Goal: Task Accomplishment & Management: Use online tool/utility

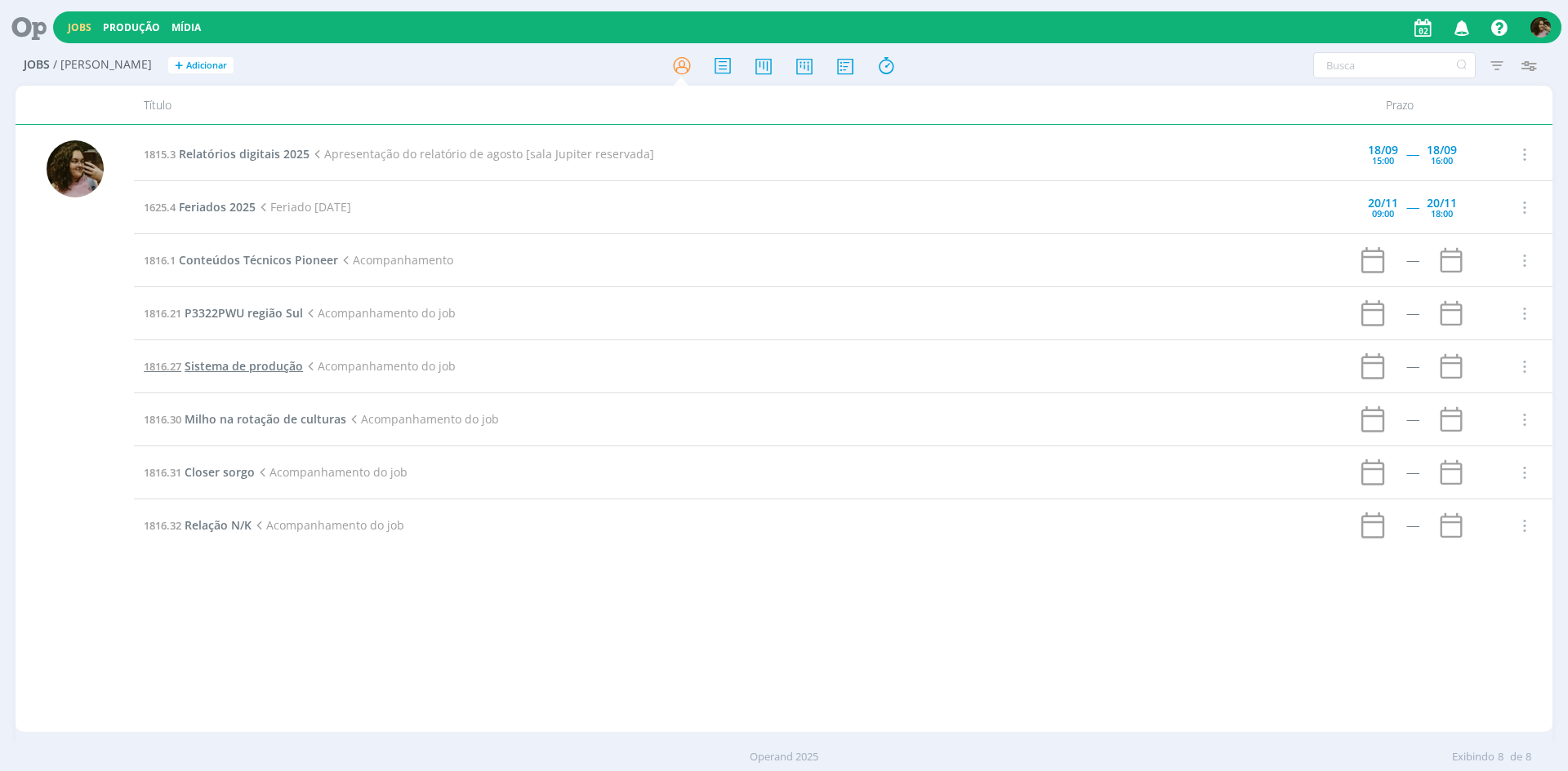
click at [281, 366] on span "Sistema de produção" at bounding box center [244, 366] width 119 height 16
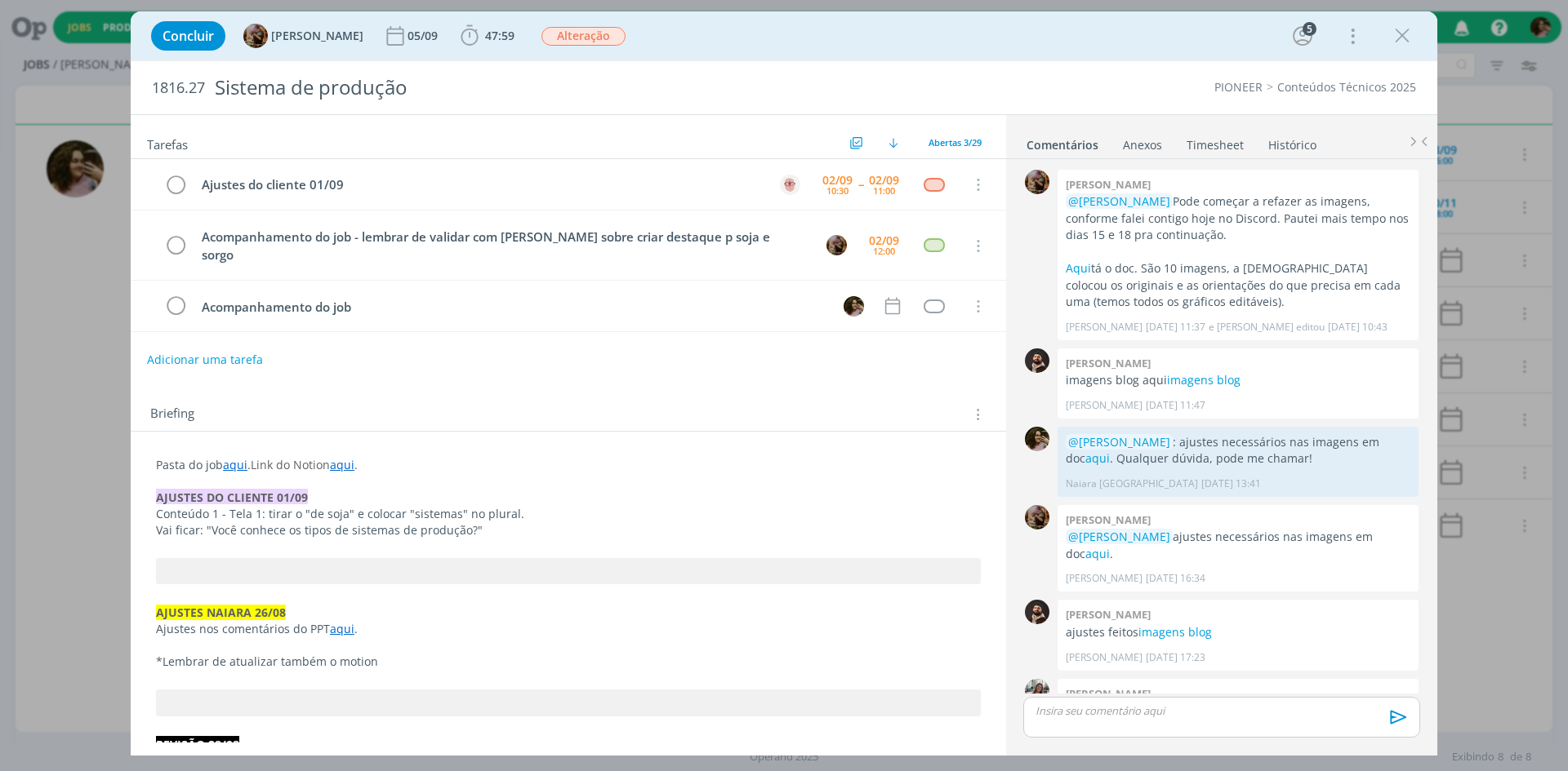
scroll to position [1445, 0]
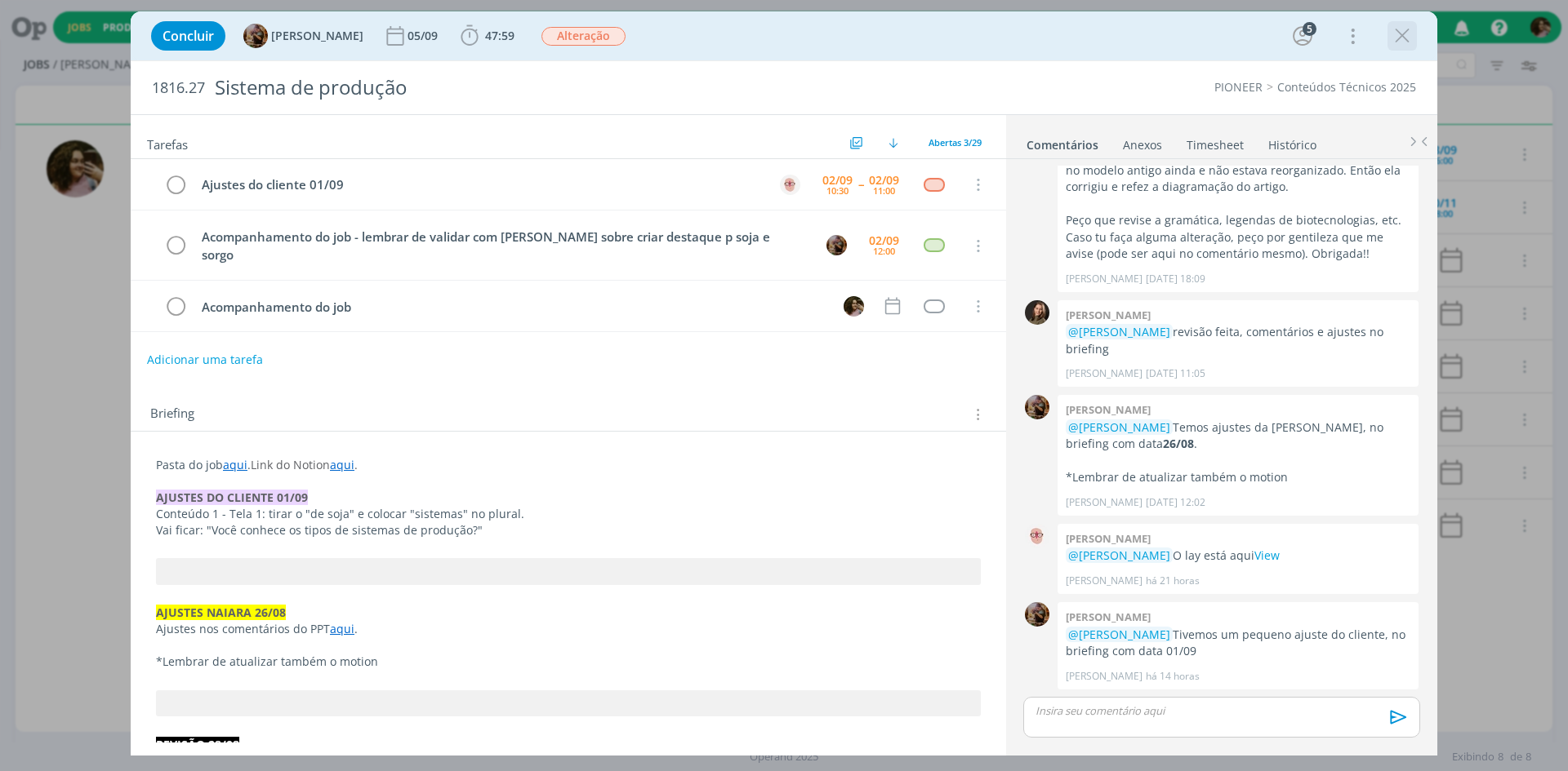
click at [1400, 43] on icon "dialog" at bounding box center [1402, 36] width 24 height 24
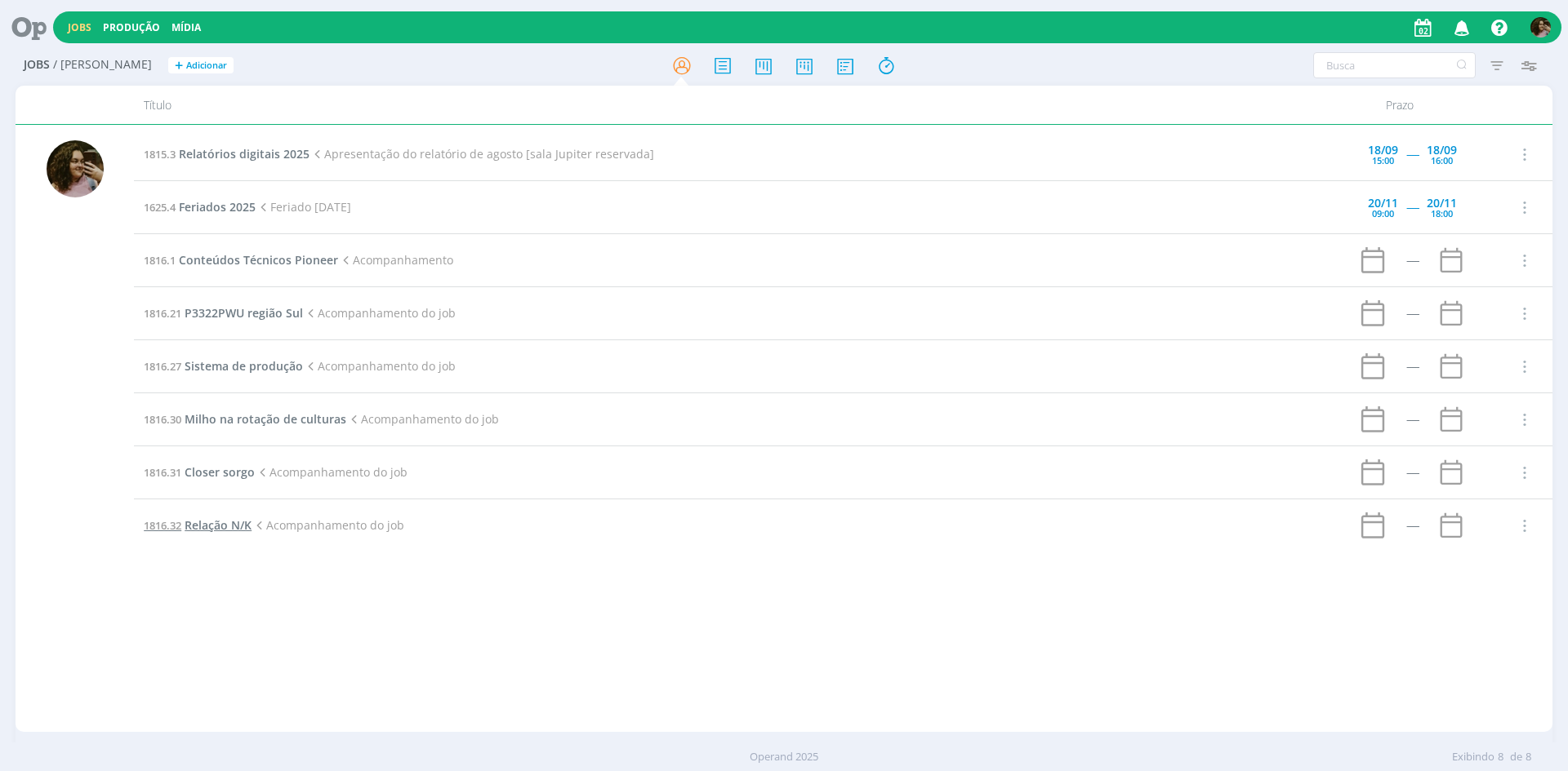
click at [199, 522] on span "Relação N/K" at bounding box center [218, 525] width 67 height 16
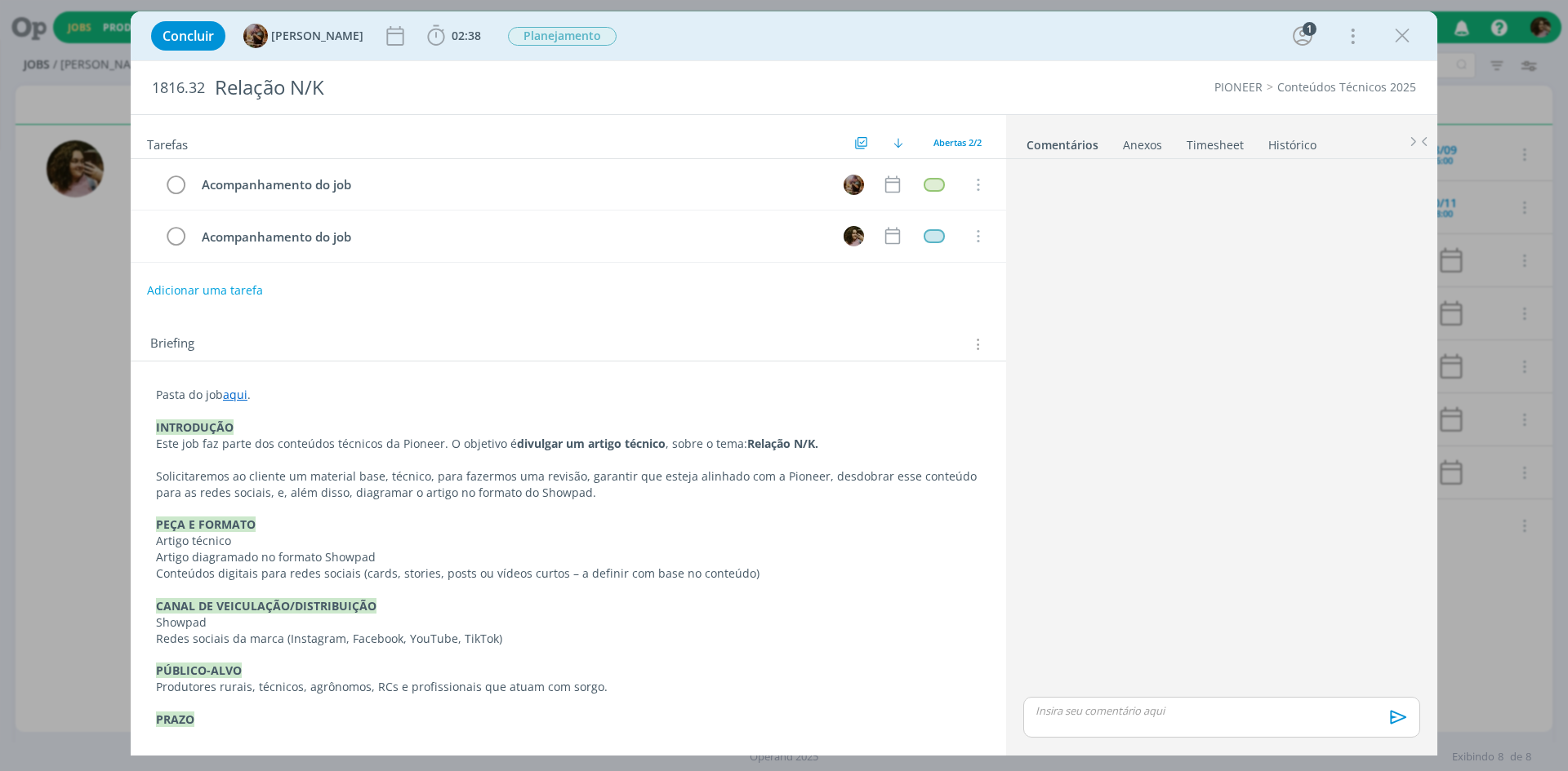
click at [444, 19] on div "Concluir Amanda Rodrigues 02:38 Iniciar Apontar Data * 02/09/2025 Horas * 00:00…" at bounding box center [784, 36] width 1282 height 39
click at [444, 26] on icon "dialog" at bounding box center [436, 36] width 17 height 21
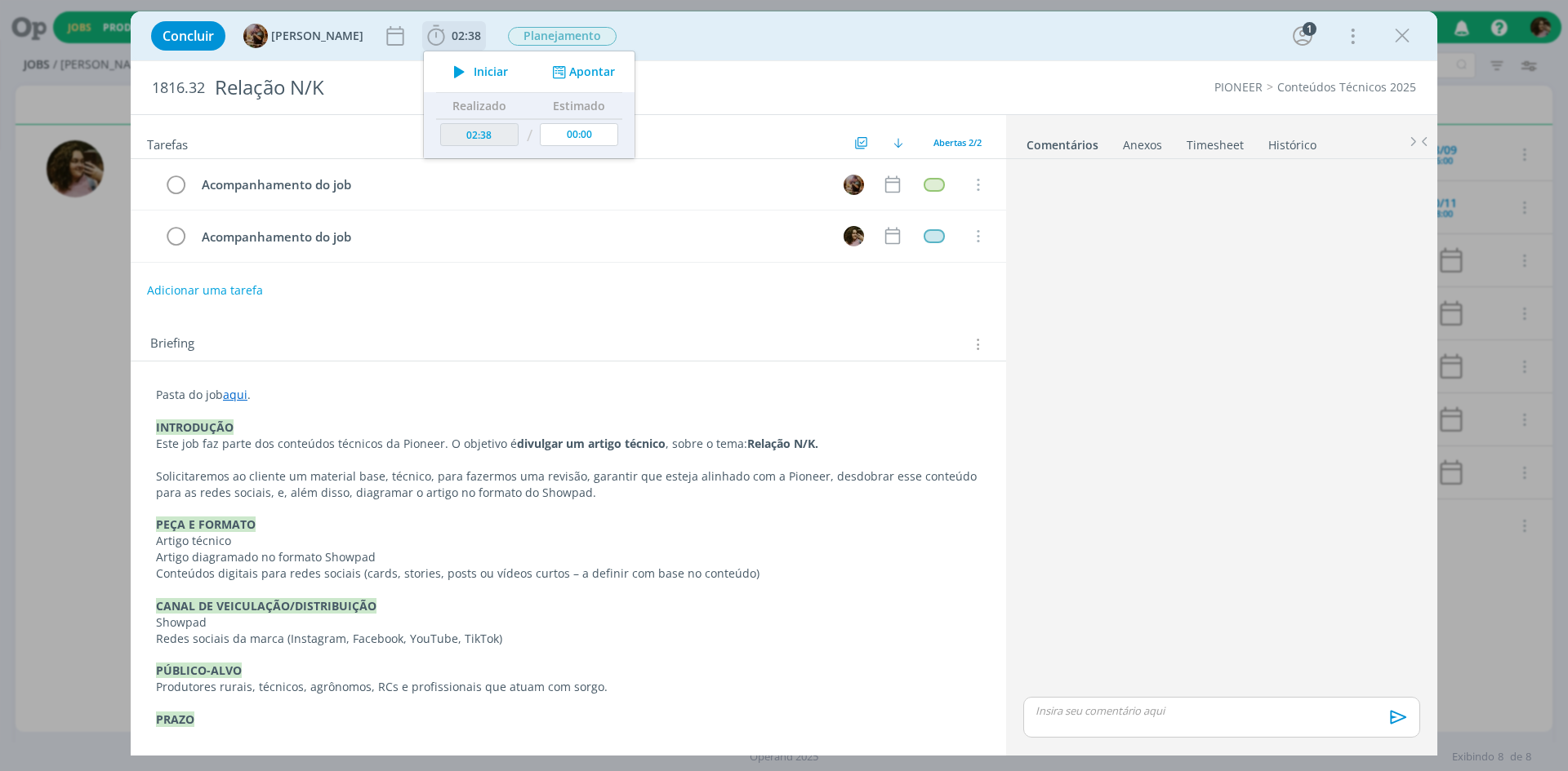
click at [501, 66] on span "Iniciar" at bounding box center [491, 71] width 35 height 11
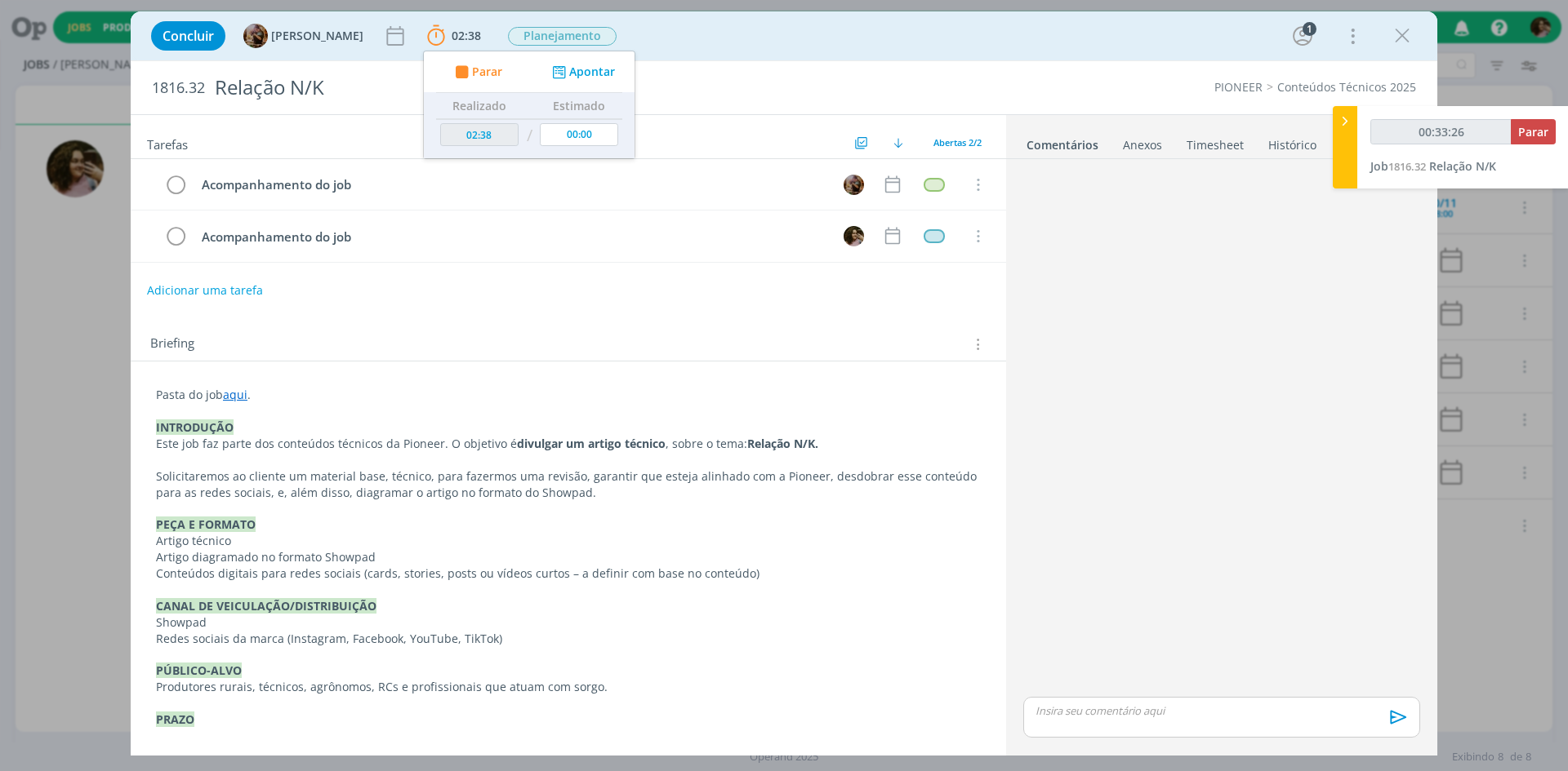
type input "00:34:26"
